Goal: Task Accomplishment & Management: Use online tool/utility

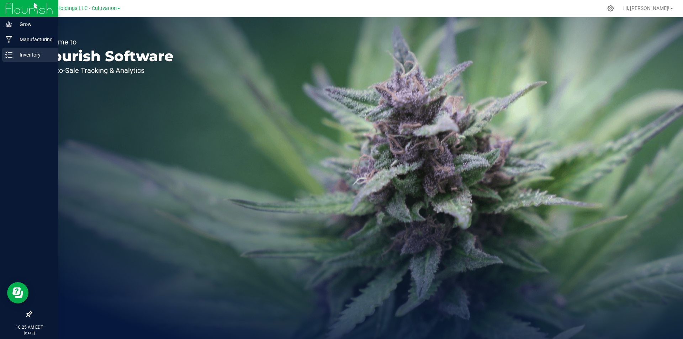
click at [12, 52] on p "Inventory" at bounding box center [33, 55] width 43 height 9
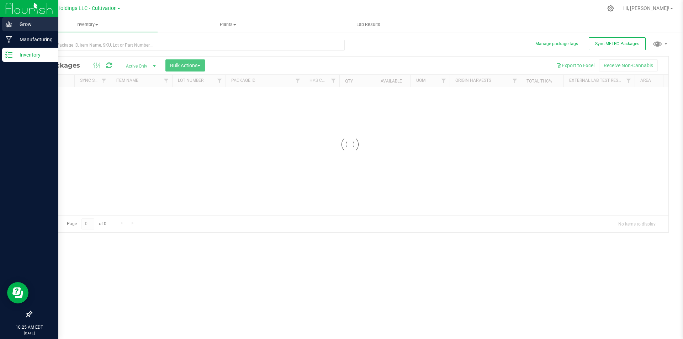
click at [18, 26] on p "Grow" at bounding box center [33, 24] width 43 height 9
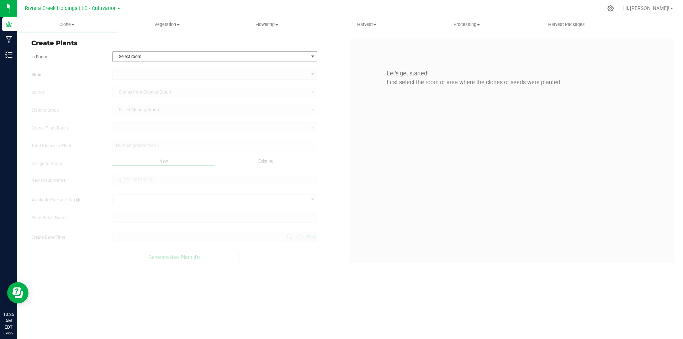
type input "[DATE] 10:25 AM"
click at [463, 25] on span "Processing" at bounding box center [466, 24] width 99 height 6
click at [456, 54] on span "Processing harvests" at bounding box center [450, 51] width 66 height 6
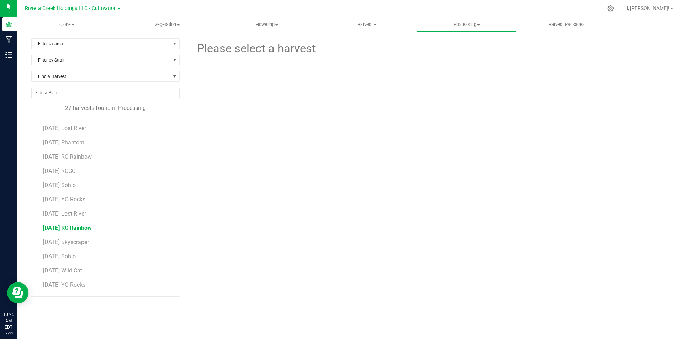
click at [87, 227] on span "[DATE] RC Rainbow" at bounding box center [67, 228] width 49 height 7
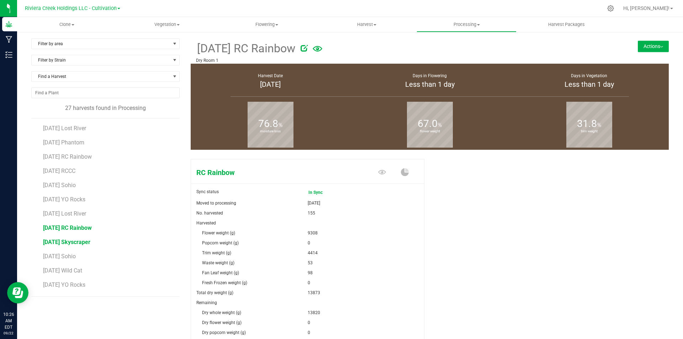
click at [88, 241] on span "[DATE] Skyscraper" at bounding box center [66, 242] width 47 height 7
click at [86, 252] on li "[DATE] Sohio" at bounding box center [108, 254] width 131 height 14
click at [76, 255] on span "[DATE] Sohio" at bounding box center [59, 256] width 33 height 7
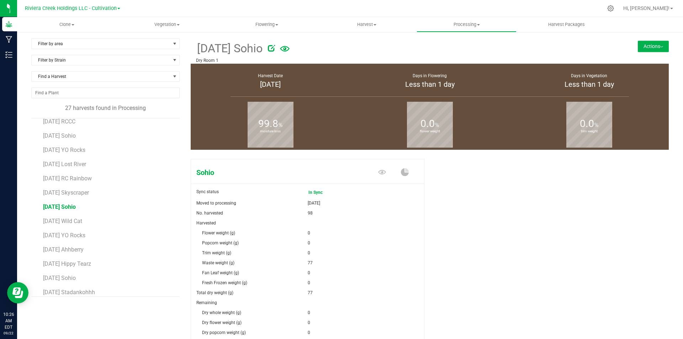
scroll to position [71, 0]
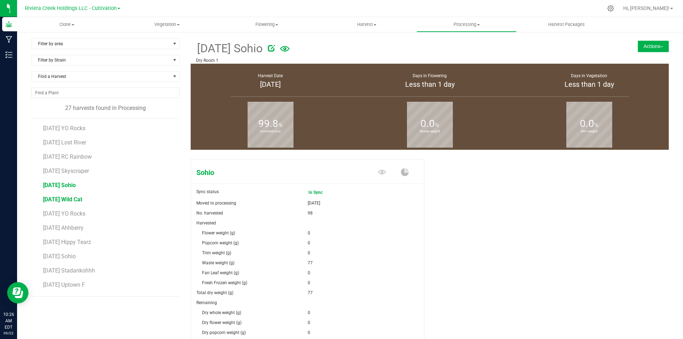
click at [82, 201] on span "[DATE] Wild Cat" at bounding box center [62, 199] width 39 height 7
click at [87, 145] on span "[DATE] Lost River" at bounding box center [65, 142] width 44 height 7
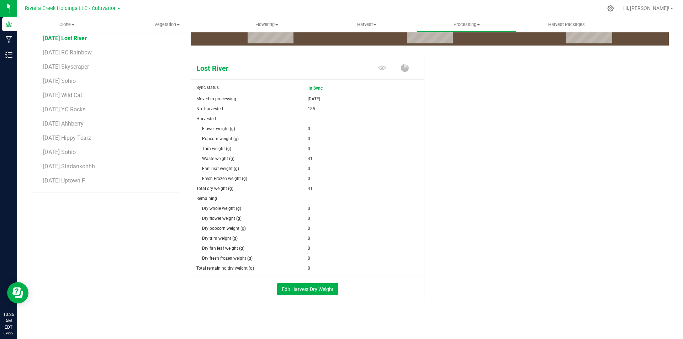
scroll to position [106, 0]
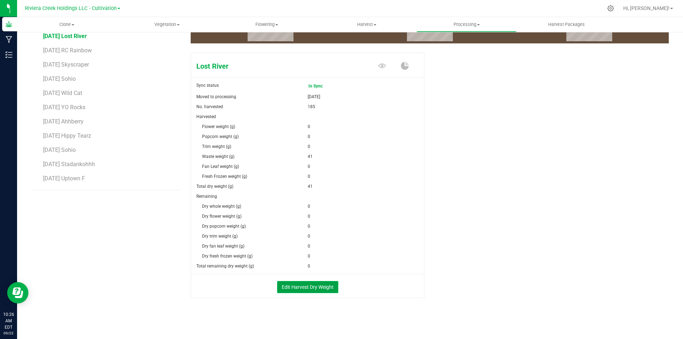
click at [326, 289] on button "Edit Harvest Dry Weight" at bounding box center [307, 287] width 61 height 12
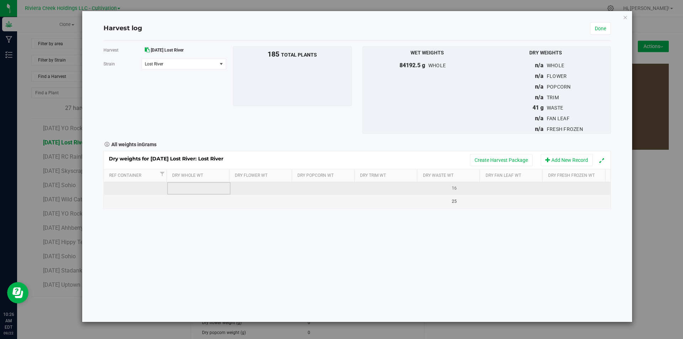
click at [186, 190] on td at bounding box center [198, 188] width 63 height 13
click at [213, 188] on input "text" at bounding box center [200, 189] width 55 height 10
type input "19410"
click at [248, 186] on div "Loading... Dry weights for [DATE] Lost River: Lost River Create Harvest Package…" at bounding box center [357, 180] width 507 height 58
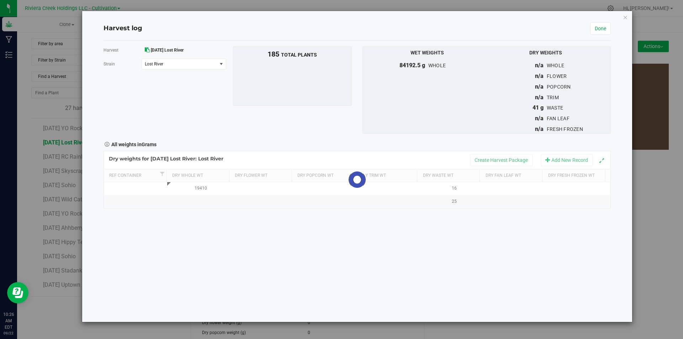
click at [248, 186] on div at bounding box center [357, 179] width 507 height 57
click at [248, 186] on td at bounding box center [262, 188] width 63 height 13
type input "11996"
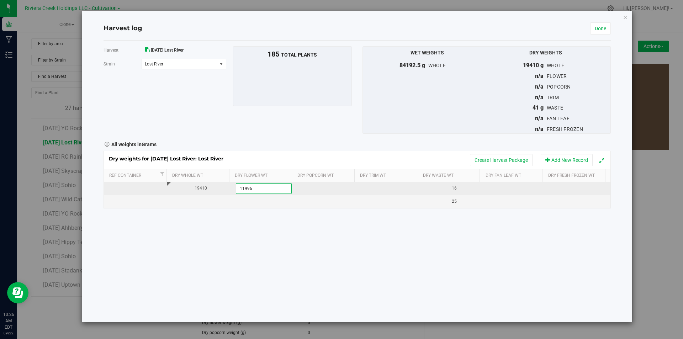
click at [337, 184] on div "Dry weights for [DATE] Lost River: Lost River Create Harvest Package Add New Re…" at bounding box center [357, 180] width 507 height 58
click at [373, 185] on td at bounding box center [388, 188] width 63 height 13
click at [379, 191] on td at bounding box center [388, 188] width 63 height 13
type input "6202"
click at [260, 191] on div "11996" at bounding box center [265, 188] width 58 height 7
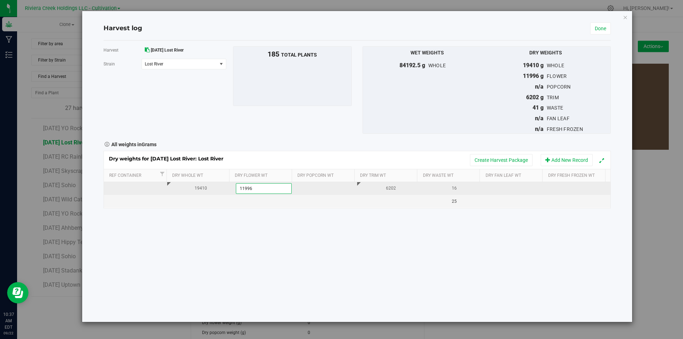
click at [260, 191] on input "11996" at bounding box center [263, 189] width 55 height 10
type input "13095"
click at [410, 222] on div "Harvest [DATE] Lost River [GEOGRAPHIC_DATA] Lost River Select strain Lost River…" at bounding box center [357, 181] width 507 height 281
click at [394, 188] on div "6202" at bounding box center [391, 188] width 58 height 7
click at [508, 189] on td at bounding box center [515, 188] width 63 height 13
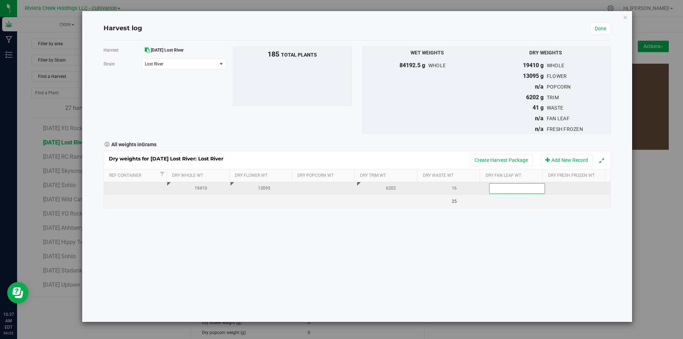
click at [507, 189] on input "text" at bounding box center [517, 189] width 55 height 10
type input "113"
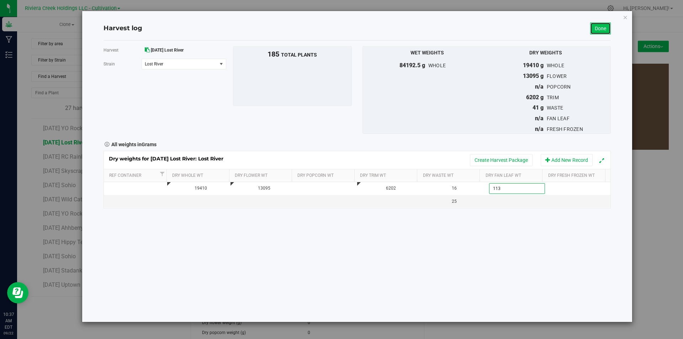
click at [602, 29] on link "Done" at bounding box center [600, 28] width 21 height 12
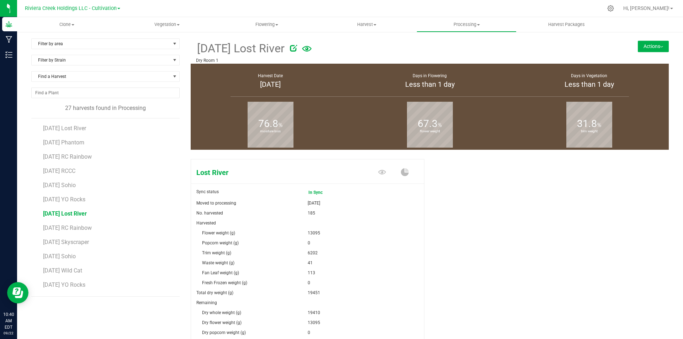
click at [475, 207] on div "Lost River Sync status In Sync Moved to processing [DATE] No. harvested 185 Har…" at bounding box center [430, 289] width 478 height 266
